Goal: Task Accomplishment & Management: Use online tool/utility

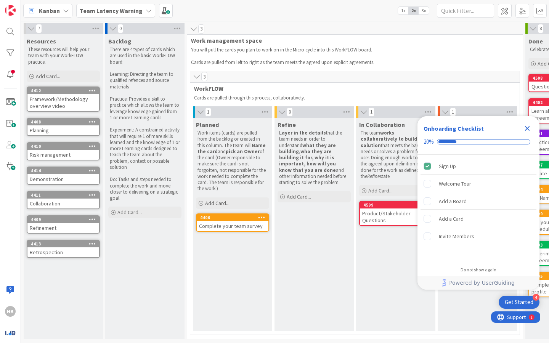
click at [60, 10] on div "Kanban" at bounding box center [47, 11] width 49 height 14
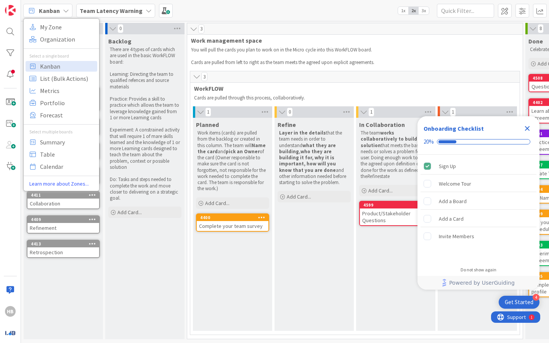
click at [130, 12] on b "Team Latency Warning" at bounding box center [111, 11] width 63 height 8
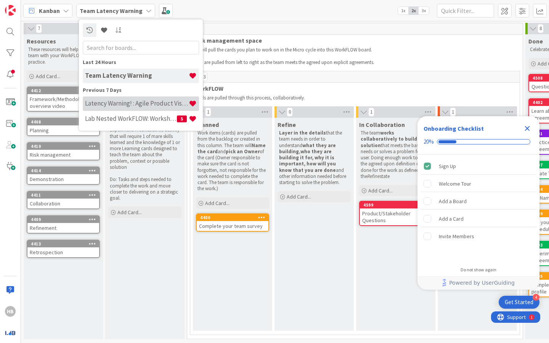
click at [115, 106] on h4 "Latency Warning! : Agile Product Vision" at bounding box center [137, 103] width 104 height 8
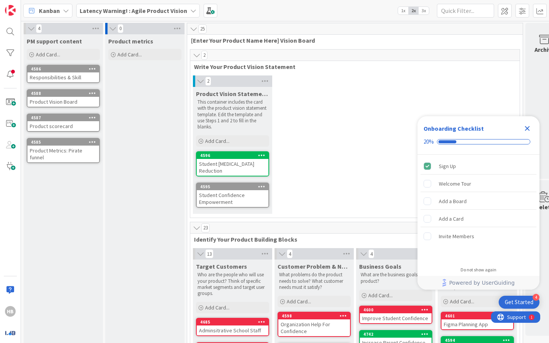
click at [527, 127] on icon "Close Checklist" at bounding box center [526, 128] width 9 height 9
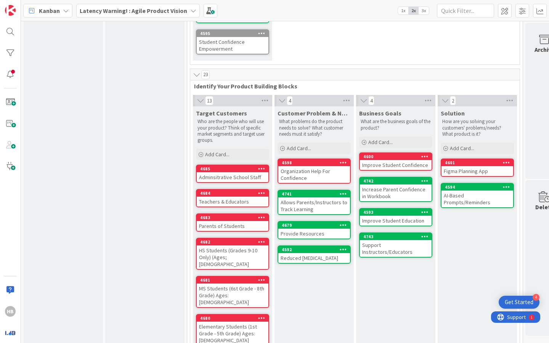
click at [475, 193] on div "AI-Based Prompts/Reminders" at bounding box center [477, 199] width 72 height 17
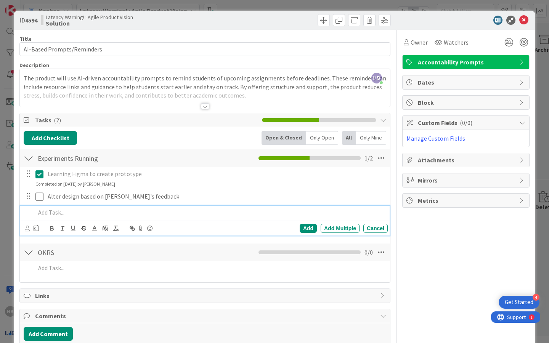
click at [88, 213] on p at bounding box center [209, 212] width 349 height 9
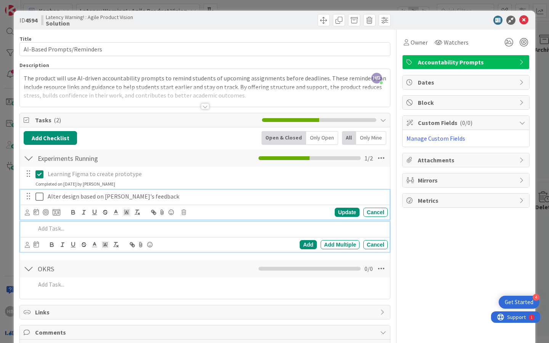
click at [40, 201] on icon at bounding box center [39, 196] width 8 height 9
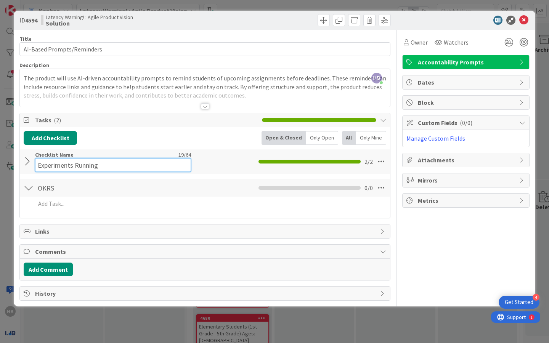
click at [53, 160] on input "Experiments Running" at bounding box center [113, 165] width 156 height 14
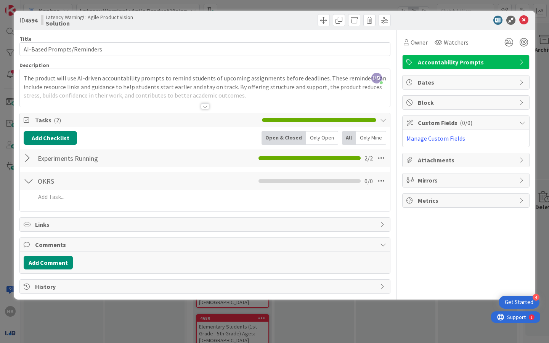
click at [29, 163] on div at bounding box center [29, 158] width 10 height 14
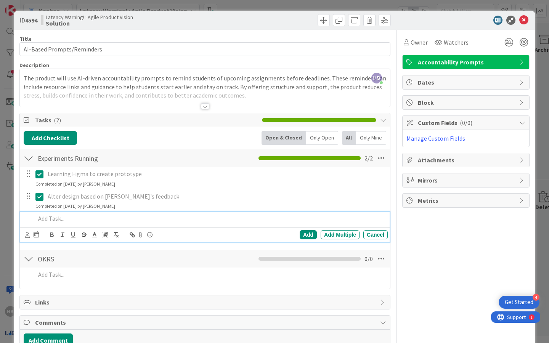
click at [48, 216] on p at bounding box center [209, 218] width 349 height 9
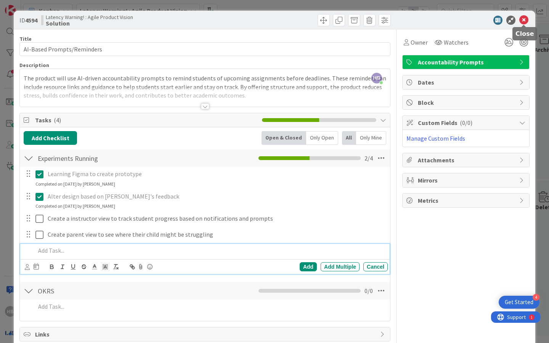
click at [523, 18] on icon at bounding box center [523, 20] width 9 height 9
